Goal: Book appointment/travel/reservation

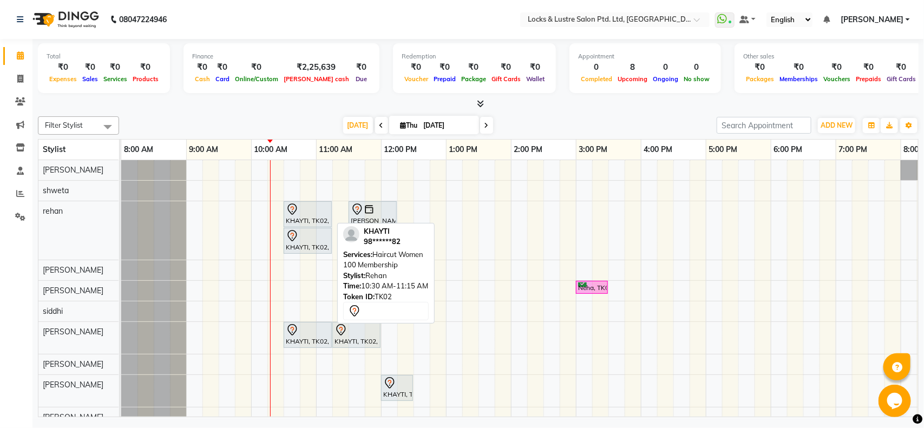
click at [289, 210] on icon at bounding box center [292, 209] width 13 height 13
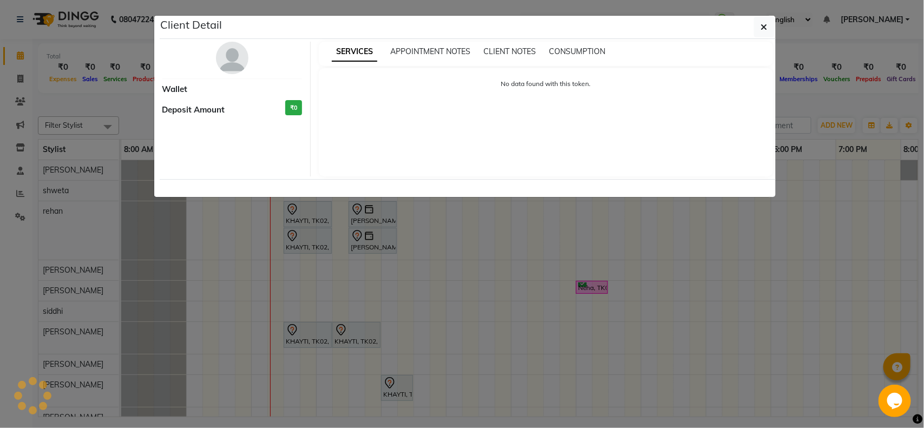
select select "7"
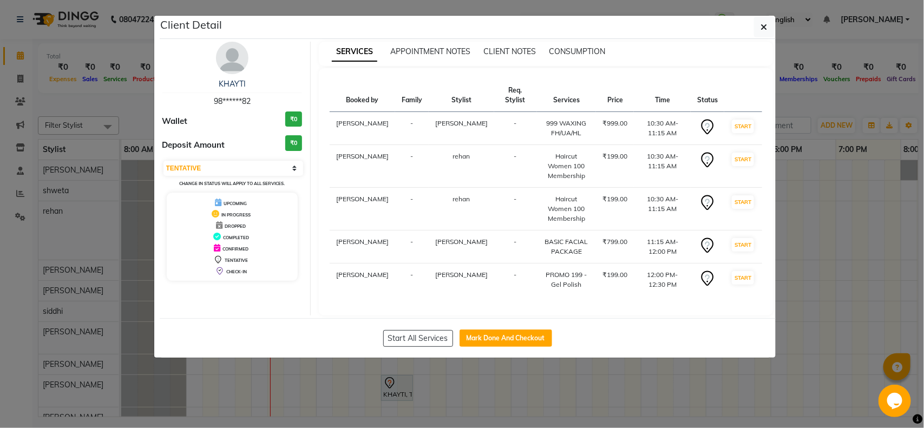
click at [812, 305] on ngb-modal-window "Client Detail KHAYTI 98******82 Wallet ₹0 Deposit Amount ₹0 Select IN SERVICE C…" at bounding box center [462, 214] width 924 height 428
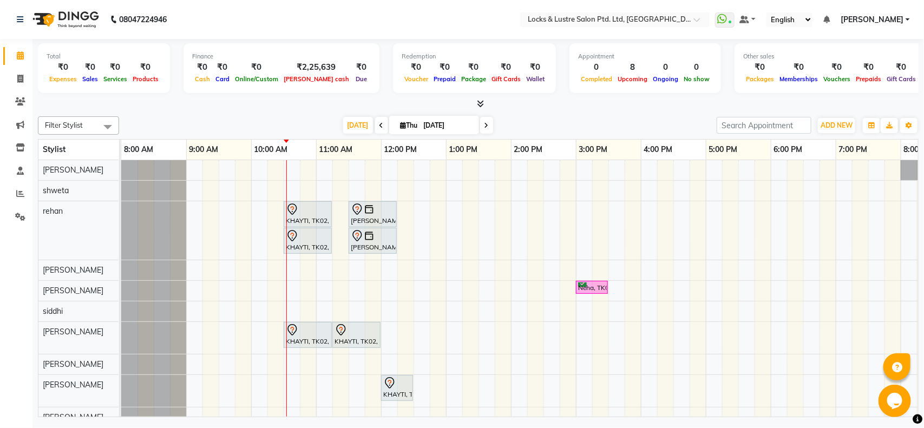
click at [629, 200] on div "KHAYTI, TK02, 10:30 AM-11:15 AM, Haircut Women 100 Membership [PERSON_NAME], TK…" at bounding box center [640, 293] width 1039 height 267
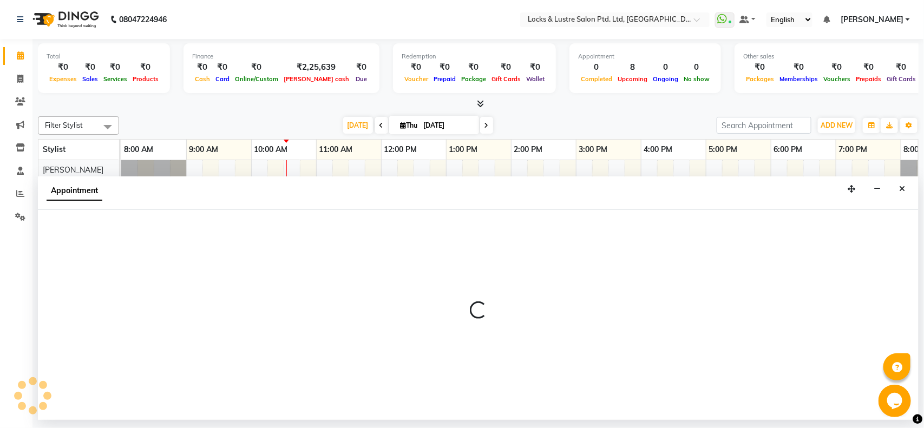
select select "945"
select select "tentative"
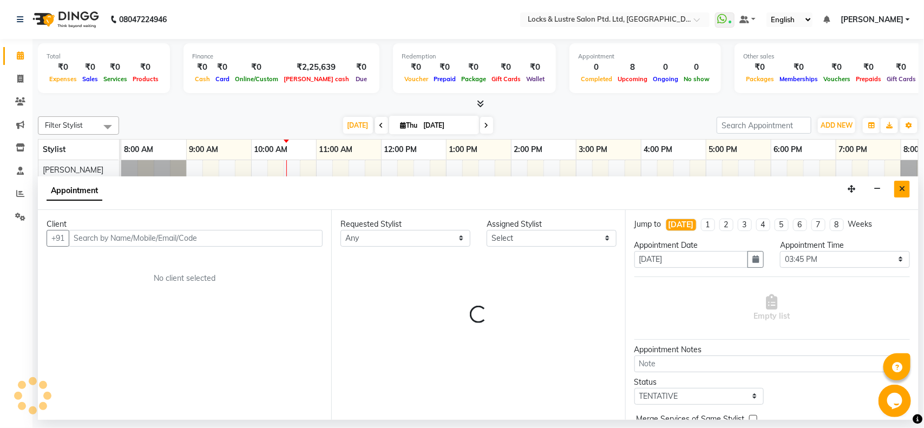
click at [904, 190] on icon "Close" at bounding box center [902, 189] width 6 height 8
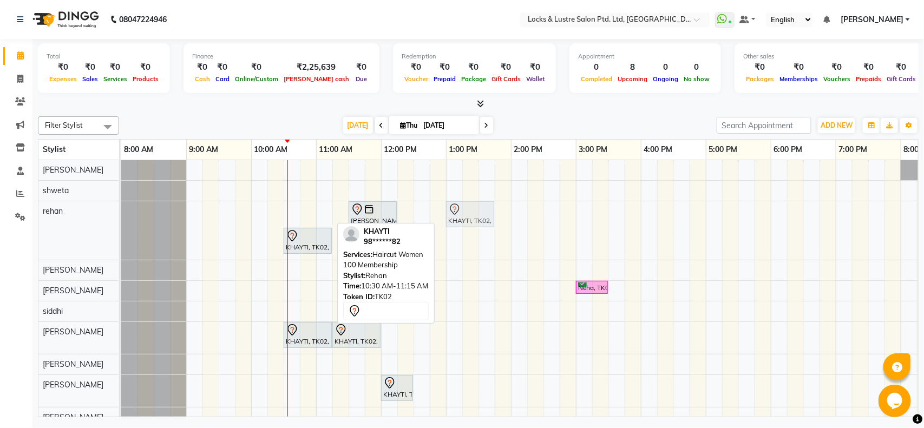
drag, startPoint x: 304, startPoint y: 209, endPoint x: 466, endPoint y: 219, distance: 162.1
click at [121, 219] on div "KHAYTI, TK02, 10:30 AM-11:15 AM, Haircut Women 100 Membership [PERSON_NAME], TK…" at bounding box center [121, 230] width 0 height 58
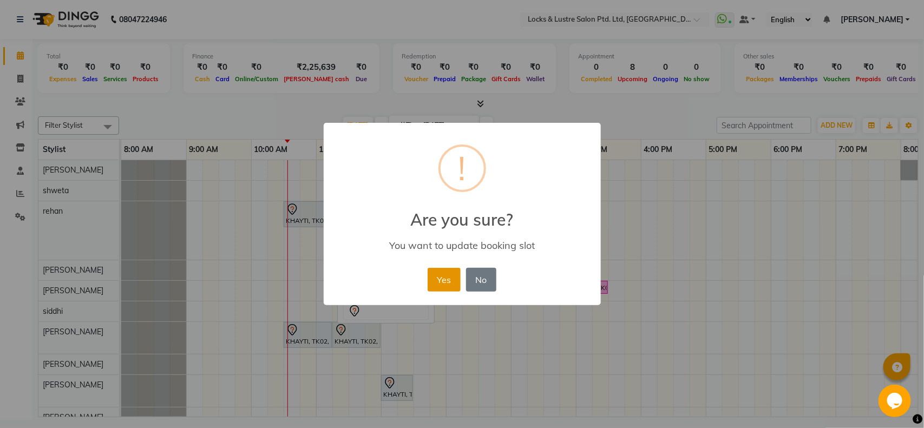
click at [433, 277] on button "Yes" at bounding box center [443, 280] width 33 height 24
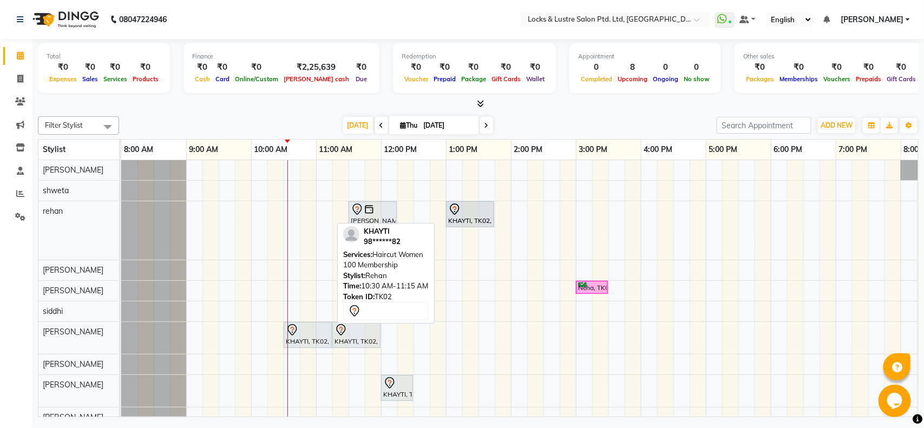
drag, startPoint x: 291, startPoint y: 220, endPoint x: 457, endPoint y: 250, distance: 168.9
click at [457, 250] on div "KHAYTI, TK02, 10:30 AM-11:15 AM, Haircut Women 100 Membership [PERSON_NAME], TK…" at bounding box center [640, 293] width 1039 height 267
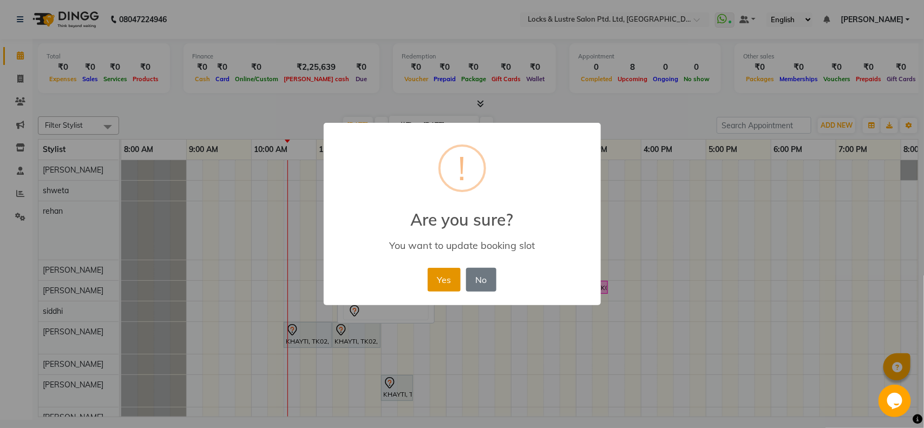
click at [436, 276] on button "Yes" at bounding box center [443, 280] width 33 height 24
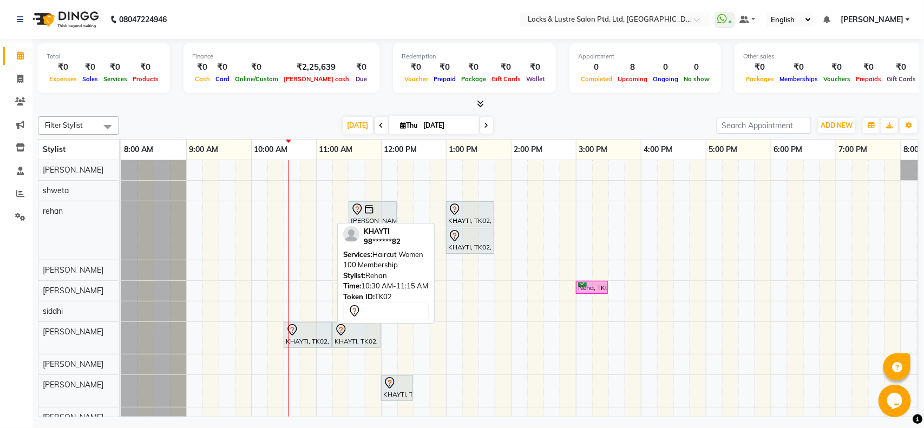
click at [631, 239] on div "[PERSON_NAME], TK01, 11:30 AM-12:15 PM, Haircut Women 100 Membership KHAYTI, TK…" at bounding box center [640, 293] width 1039 height 267
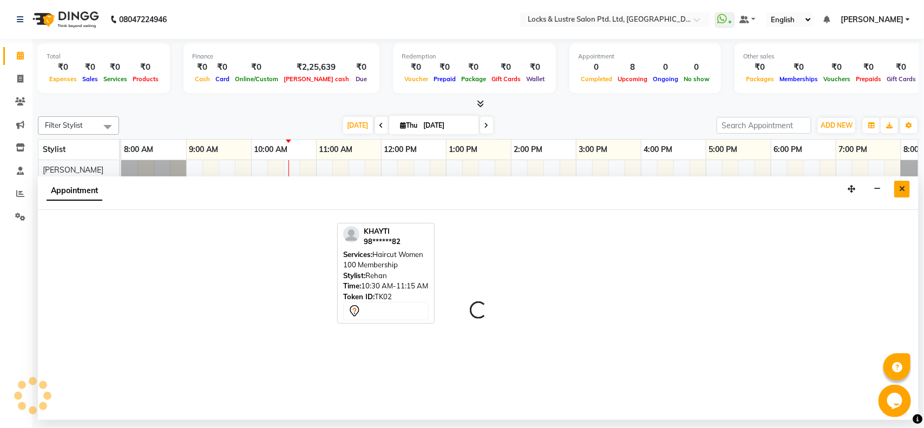
select select "62982"
select select "tentative"
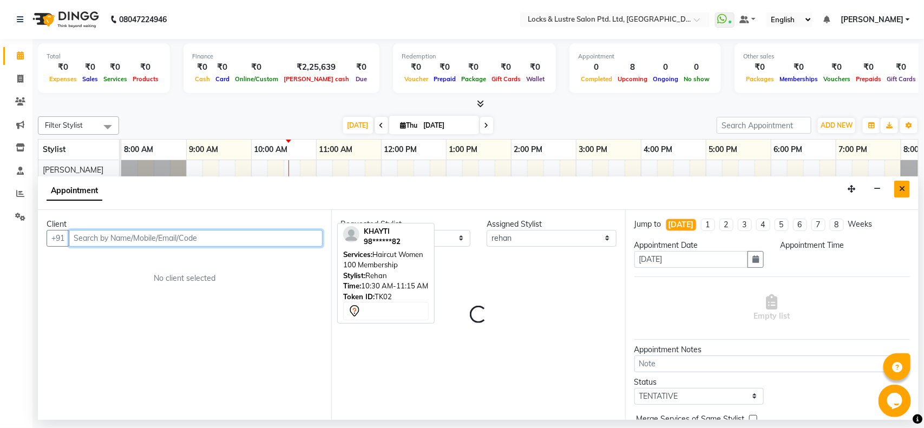
click at [905, 190] on button "Close" at bounding box center [902, 189] width 16 height 17
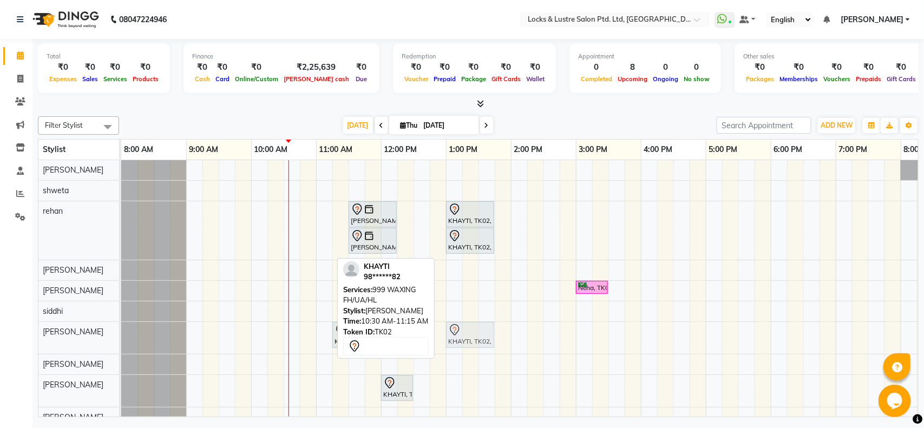
drag, startPoint x: 301, startPoint y: 340, endPoint x: 466, endPoint y: 345, distance: 165.1
click at [121, 345] on div "KHAYTI, TK02, 10:30 AM-11:15 AM, 999 WAXING FH/UA/HL KHAYTI, TK02, 11:15 AM-12:…" at bounding box center [121, 338] width 0 height 32
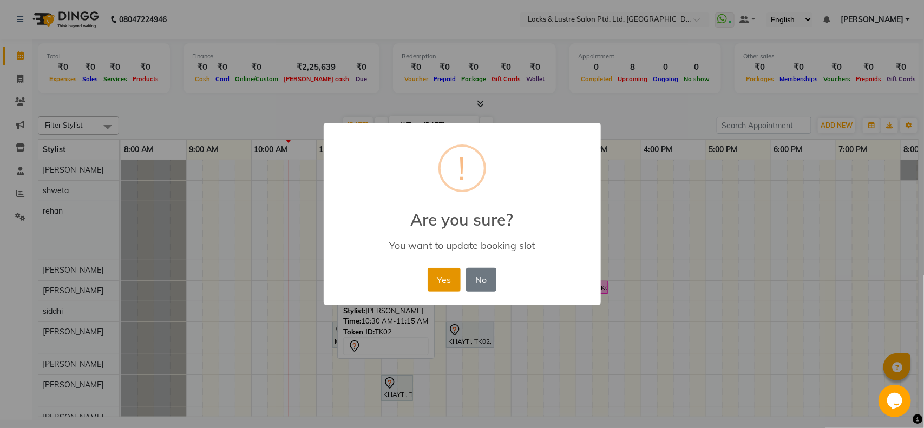
click at [450, 279] on button "Yes" at bounding box center [443, 280] width 33 height 24
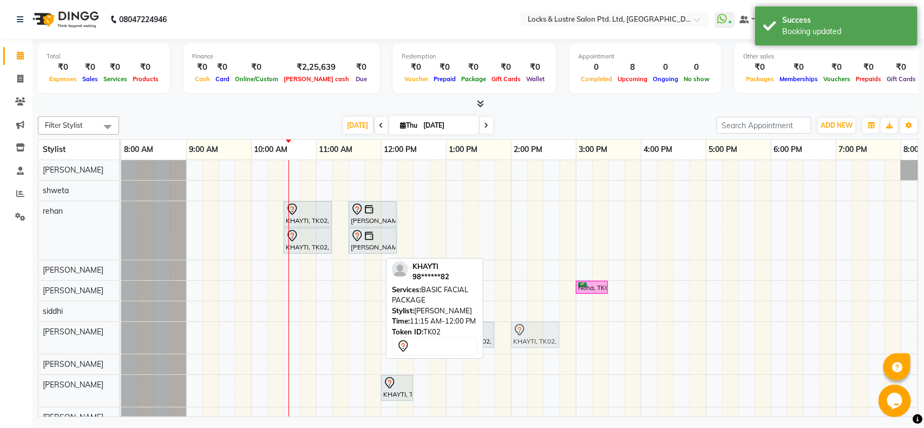
drag, startPoint x: 343, startPoint y: 342, endPoint x: 515, endPoint y: 353, distance: 172.5
click at [515, 353] on div "KHAYTI, TK02, 10:30 AM-11:15 AM, Haircut Women 100 Membership [PERSON_NAME], TK…" at bounding box center [640, 293] width 1039 height 267
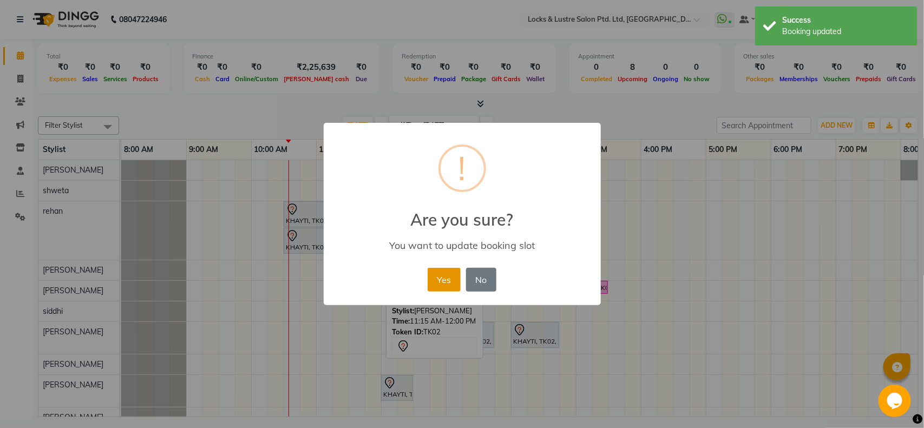
click at [450, 282] on button "Yes" at bounding box center [443, 280] width 33 height 24
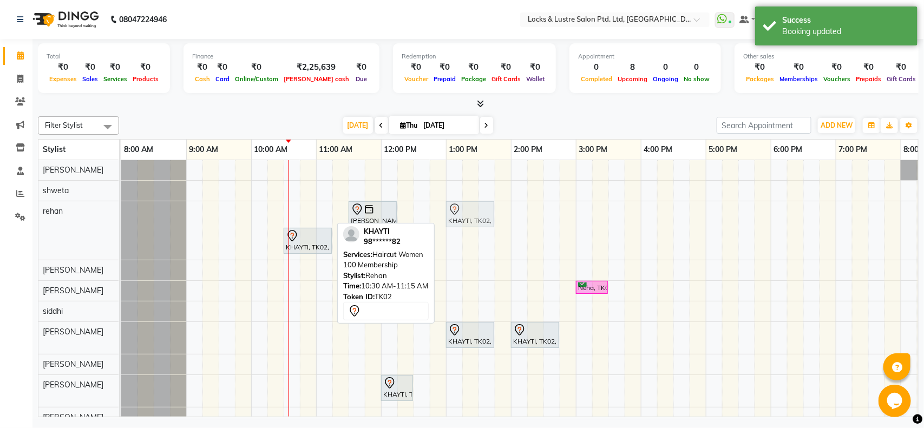
drag, startPoint x: 306, startPoint y: 218, endPoint x: 467, endPoint y: 237, distance: 162.4
click at [467, 237] on div "KHAYTI, TK02, 10:30 AM-11:15 AM, Haircut Women 100 Membership [PERSON_NAME], TK…" at bounding box center [640, 293] width 1039 height 267
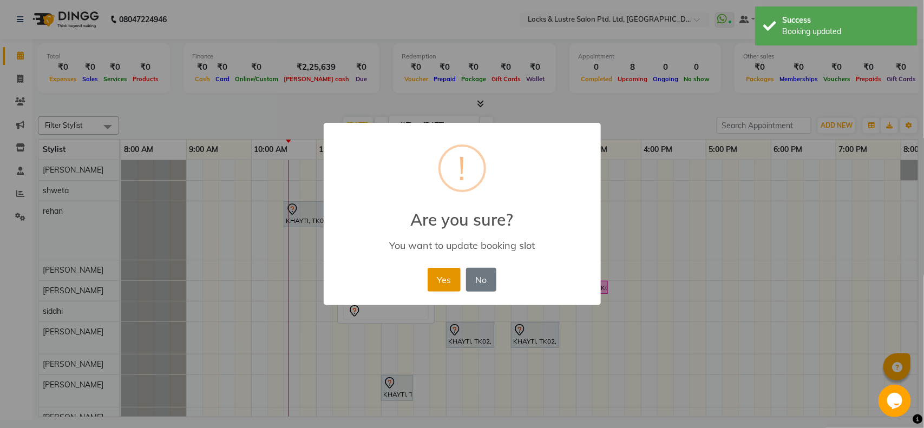
click at [447, 287] on button "Yes" at bounding box center [443, 280] width 33 height 24
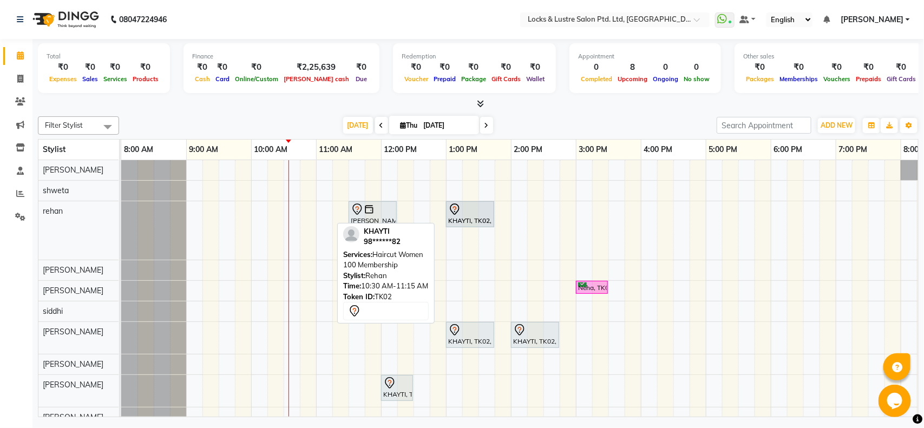
drag, startPoint x: 320, startPoint y: 211, endPoint x: 483, endPoint y: 245, distance: 166.4
click at [483, 245] on div "KHAYTI, TK02, 10:30 AM-11:15 AM, Haircut Women 100 Membership [PERSON_NAME], TK…" at bounding box center [640, 293] width 1039 height 267
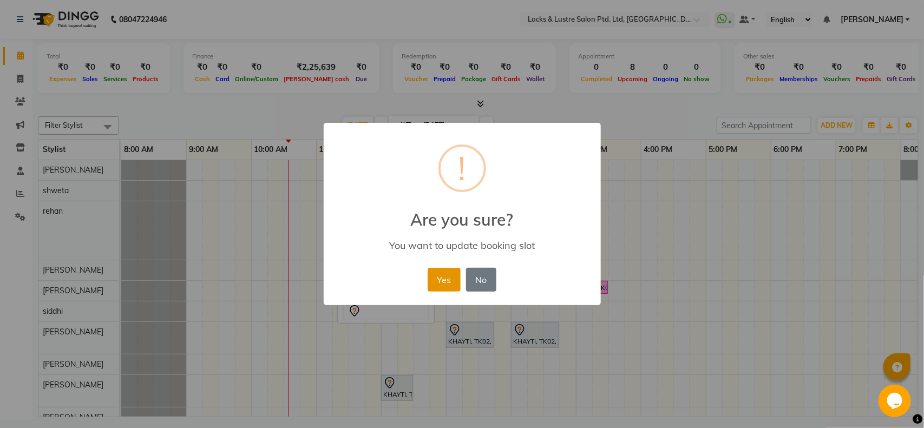
click at [445, 272] on button "Yes" at bounding box center [443, 280] width 33 height 24
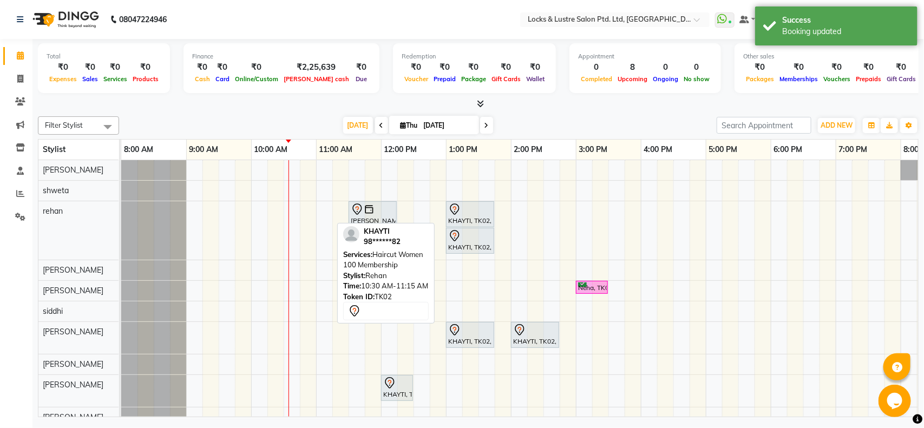
click at [223, 131] on div "[DATE] [DATE]" at bounding box center [417, 125] width 587 height 16
click at [564, 279] on div "[PERSON_NAME], TK01, 11:30 AM-12:15 PM, Haircut Women 100 Membership KHAYTI, TK…" at bounding box center [640, 293] width 1039 height 267
select select "83836"
select select "tentative"
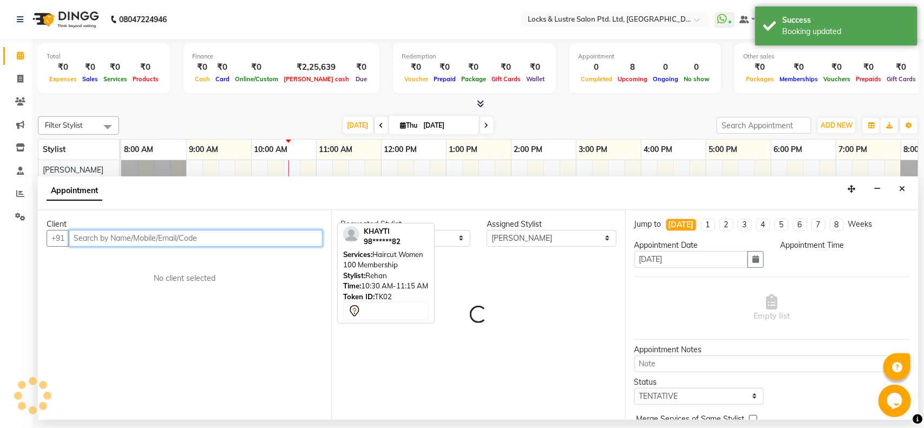
select select "885"
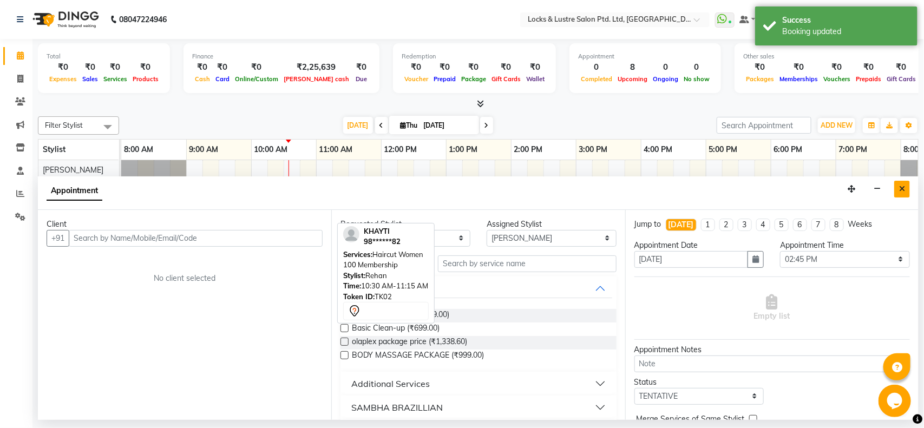
click at [902, 191] on icon "Close" at bounding box center [902, 189] width 6 height 8
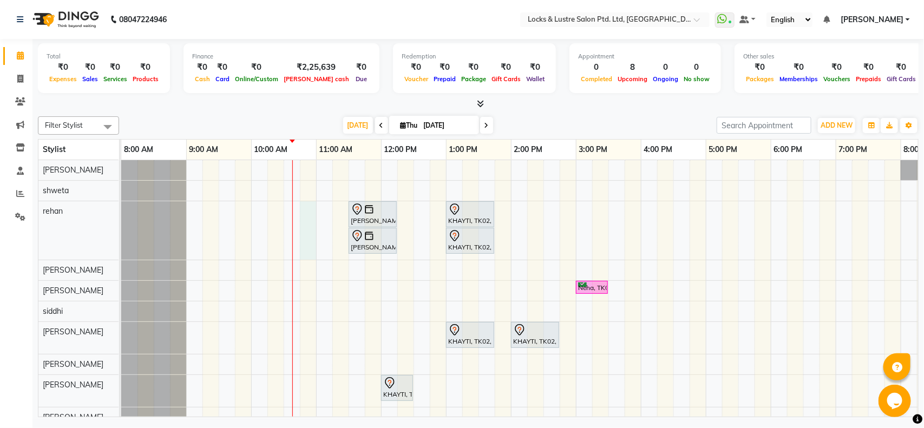
click at [310, 215] on div "[PERSON_NAME], TK01, 11:30 AM-12:15 PM, Haircut Women 100 Membership KHAYTI, TK…" at bounding box center [640, 293] width 1039 height 267
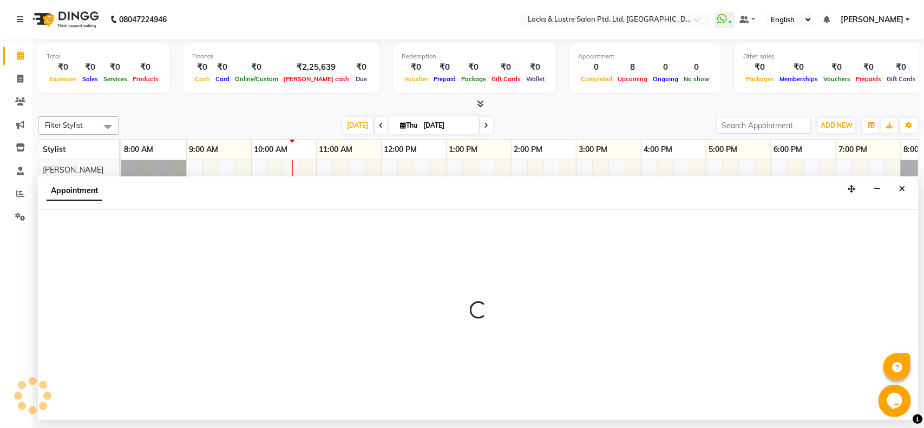
select select "62982"
select select "645"
select select "tentative"
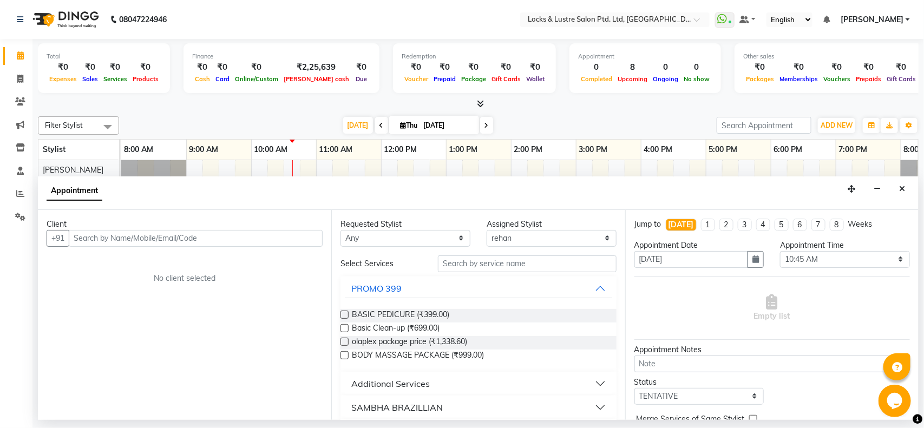
click at [107, 236] on input "text" at bounding box center [196, 238] width 254 height 17
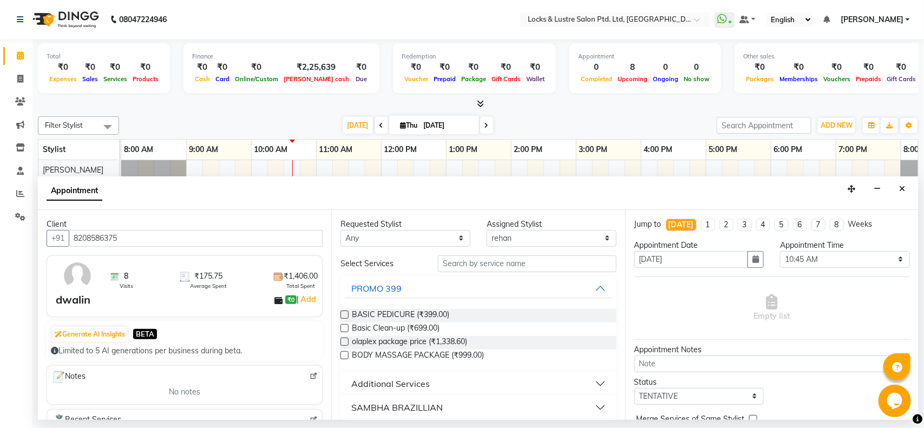
type input "8208586375"
click at [471, 261] on input "text" at bounding box center [527, 263] width 179 height 17
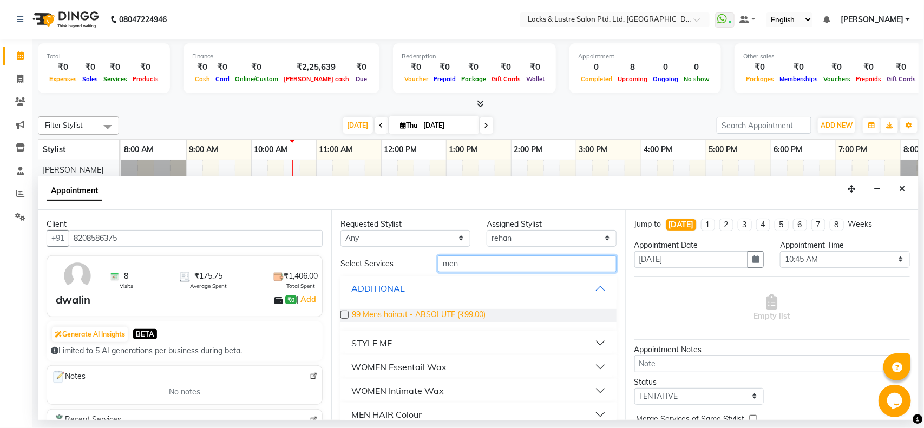
type input "men"
click at [423, 314] on span "99 Mens haircut - ABSOLUTE (₹99.00)" at bounding box center [419, 316] width 134 height 14
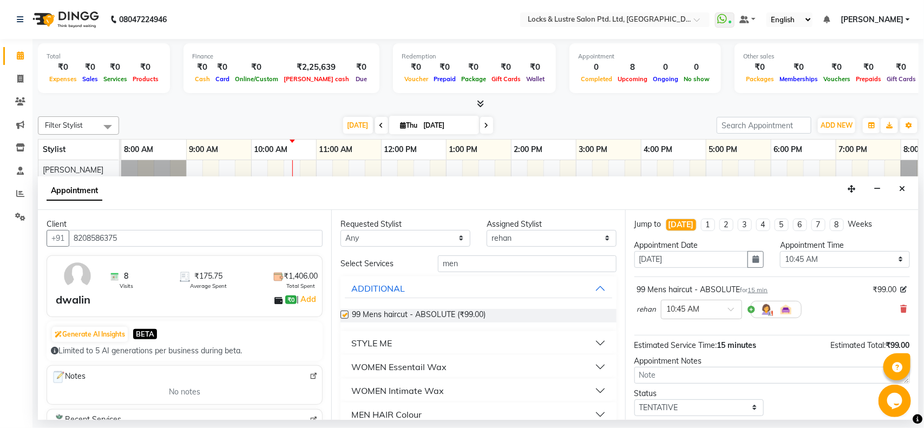
checkbox input "false"
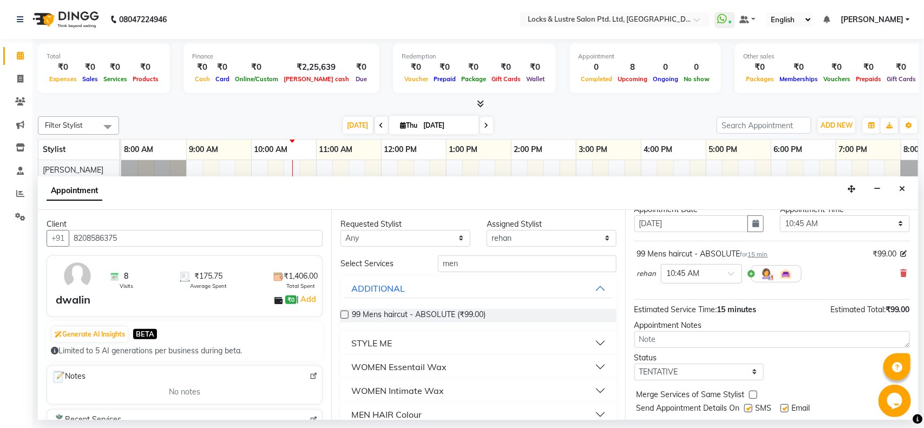
scroll to position [38, 0]
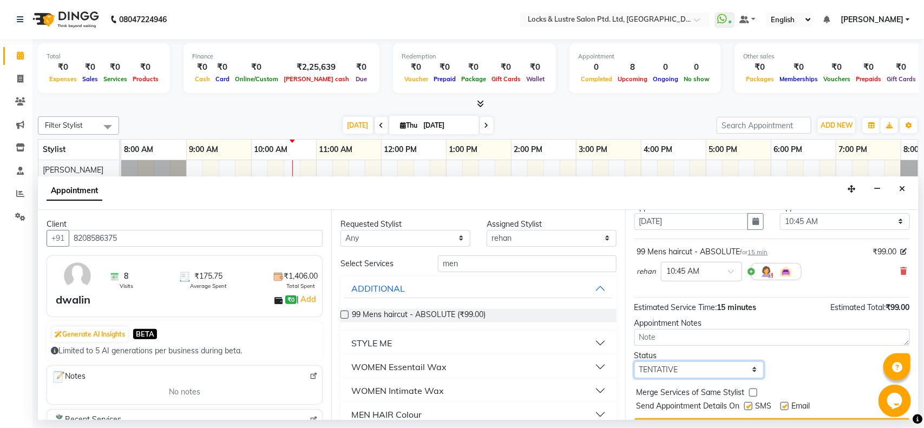
click at [734, 375] on select "Select TENTATIVE CONFIRM CHECK-IN UPCOMING" at bounding box center [699, 369] width 130 height 17
select select "confirm booking"
click at [634, 362] on select "Select TENTATIVE CONFIRM CHECK-IN UPCOMING" at bounding box center [699, 369] width 130 height 17
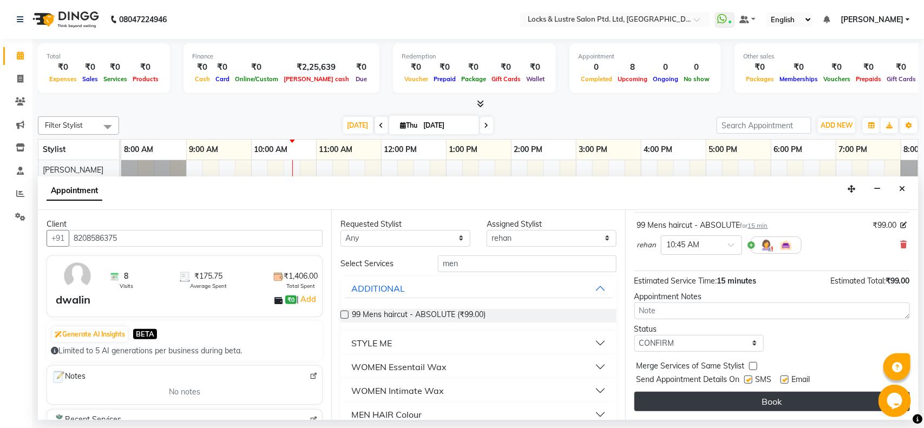
click at [710, 406] on button "Book" at bounding box center [771, 401] width 275 height 19
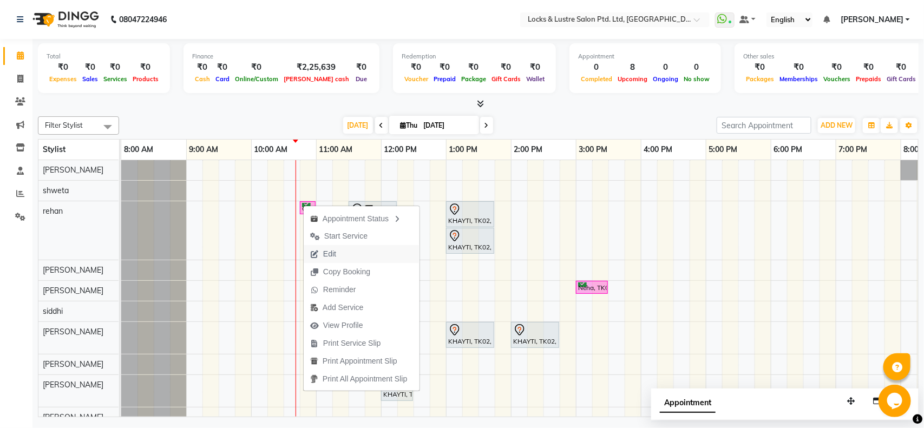
click at [317, 251] on icon "button" at bounding box center [314, 255] width 9 height 8
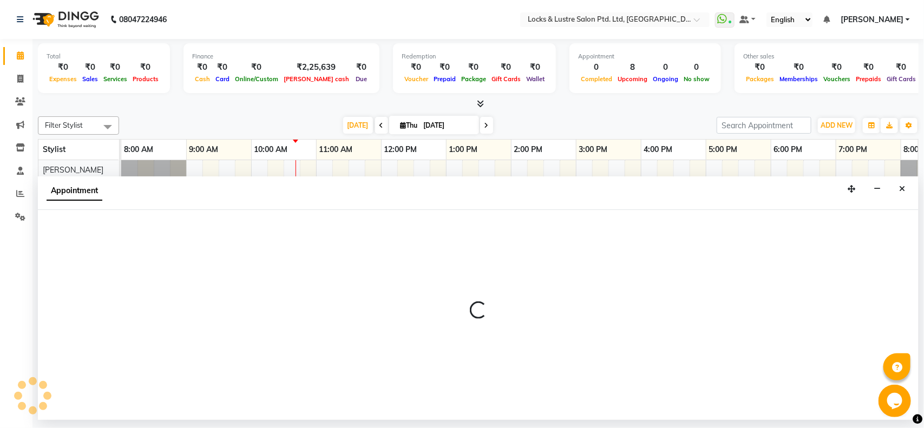
select select "tentative"
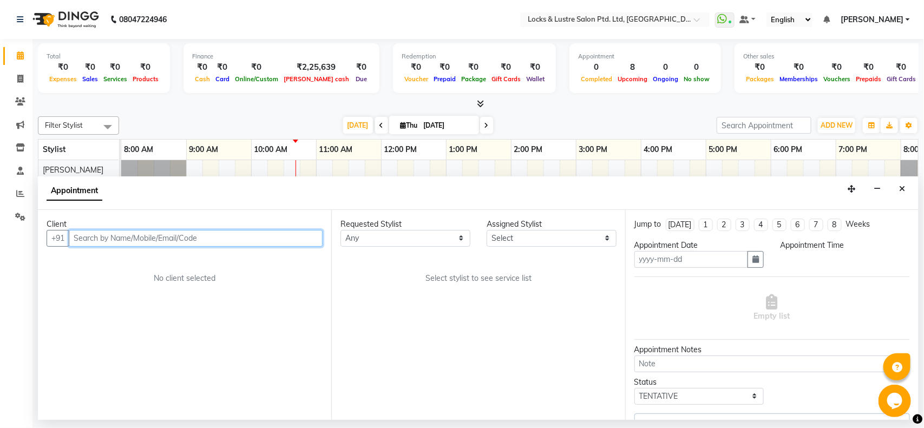
type input "[DATE]"
select select "confirm booking"
select select "645"
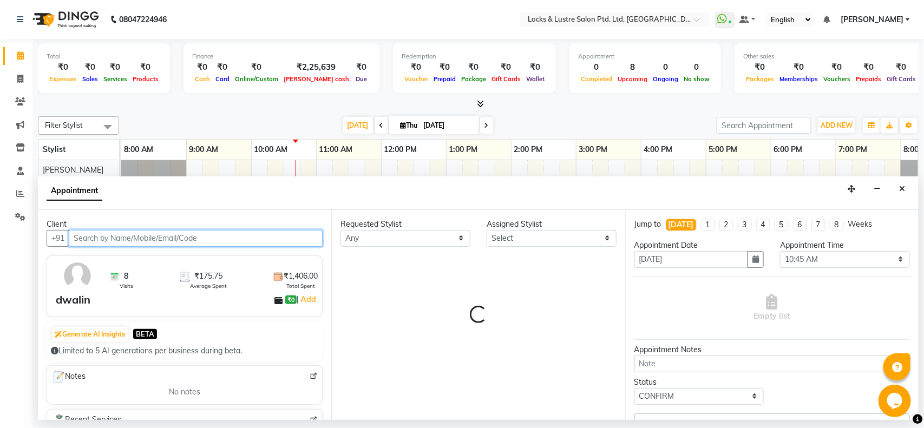
select select "62982"
select select "2875"
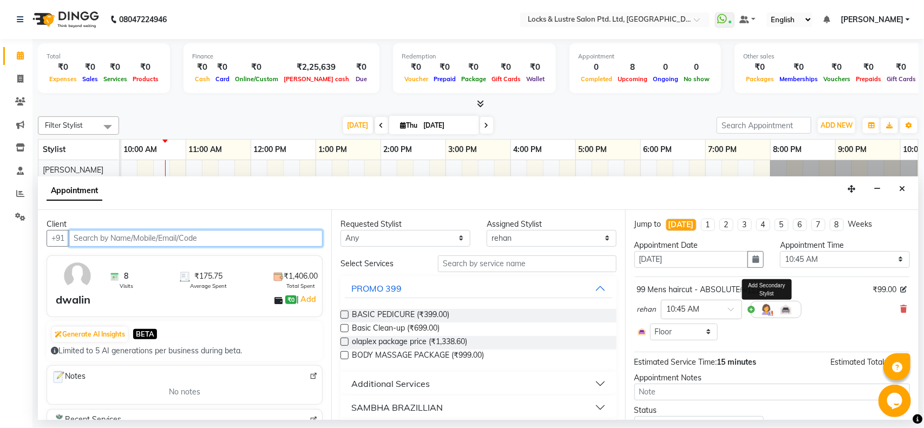
scroll to position [50, 0]
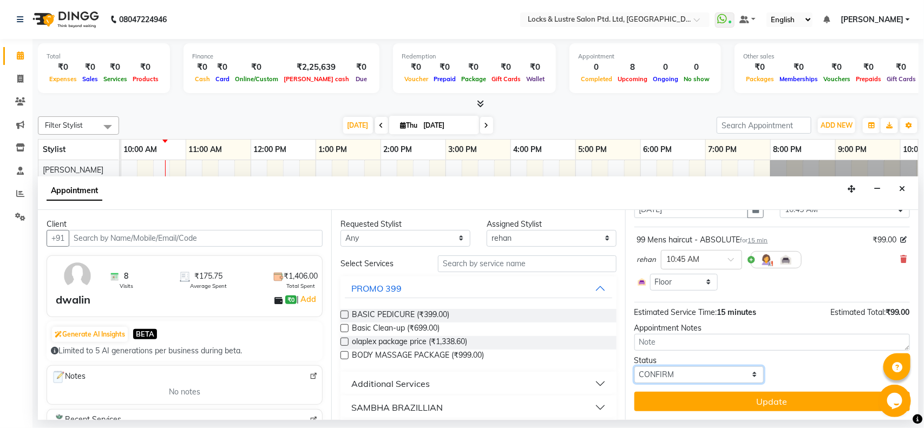
click at [701, 373] on select "Select TENTATIVE CONFIRM CHECK-IN UPCOMING" at bounding box center [699, 374] width 130 height 17
select select "tentative"
click at [634, 366] on select "Select TENTATIVE CONFIRM CHECK-IN UPCOMING" at bounding box center [699, 374] width 130 height 17
click at [905, 195] on button "Close" at bounding box center [902, 189] width 16 height 17
